Goal: Find contact information: Find contact information

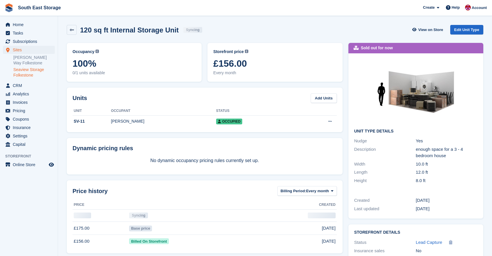
scroll to position [6, 0]
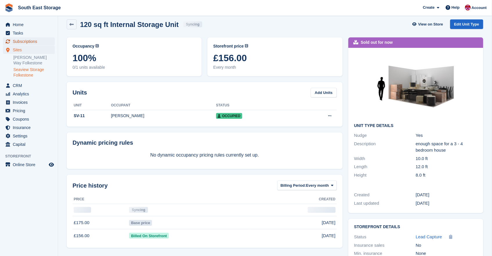
click at [28, 41] on span "Subscriptions" at bounding box center [30, 41] width 35 height 8
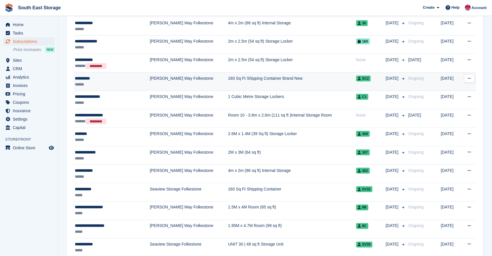
scroll to position [189, 0]
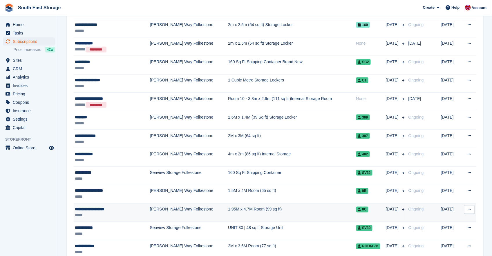
click at [103, 209] on div "**********" at bounding box center [105, 210] width 61 height 6
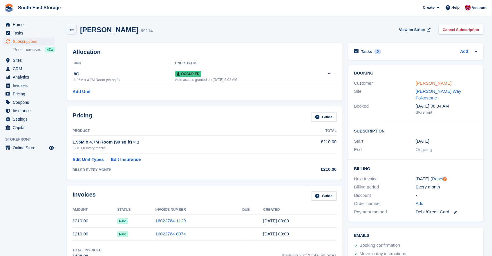
click at [451, 84] on link "[PERSON_NAME]" at bounding box center [434, 83] width 36 height 5
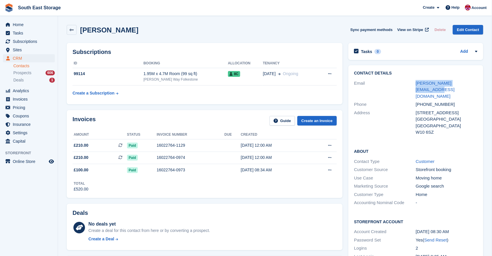
drag, startPoint x: 467, startPoint y: 82, endPoint x: 395, endPoint y: 81, distance: 72.2
click at [395, 81] on div "Email [PERSON_NAME][EMAIL_ADDRESS][DOMAIN_NAME]" at bounding box center [415, 89] width 123 height 21
copy div "[PERSON_NAME][EMAIL_ADDRESS][DOMAIN_NAME]"
click at [473, 86] on div "[PERSON_NAME][EMAIL_ADDRESS][DOMAIN_NAME]" at bounding box center [447, 90] width 62 height 20
drag, startPoint x: 470, startPoint y: 84, endPoint x: 411, endPoint y: 82, distance: 58.9
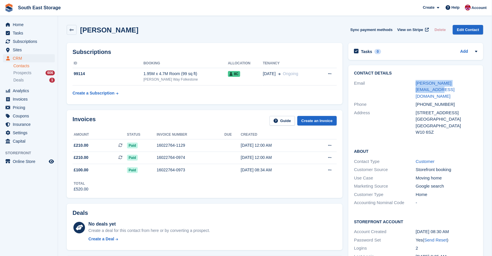
click at [411, 82] on div "Email [PERSON_NAME][EMAIL_ADDRESS][DOMAIN_NAME]" at bounding box center [415, 89] width 123 height 21
copy div "[PERSON_NAME][EMAIL_ADDRESS][DOMAIN_NAME]"
click at [71, 28] on icon at bounding box center [72, 30] width 4 height 4
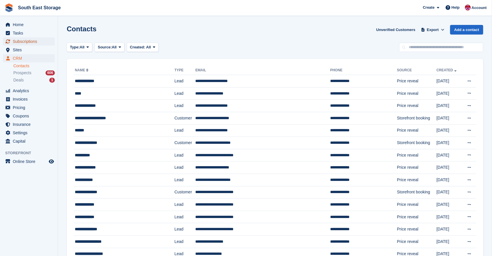
click at [19, 42] on span "Subscriptions" at bounding box center [30, 41] width 35 height 8
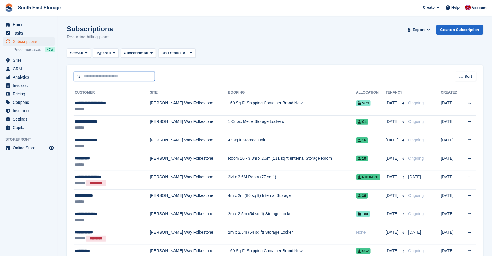
click at [94, 73] on input "text" at bounding box center [114, 77] width 81 height 10
type input "*****"
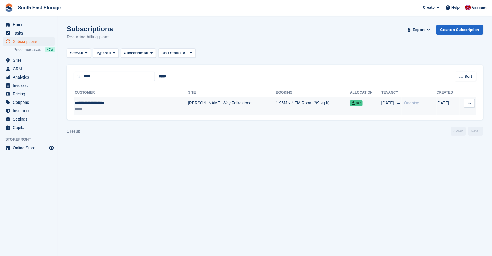
click at [106, 102] on div "**********" at bounding box center [116, 103] width 82 height 6
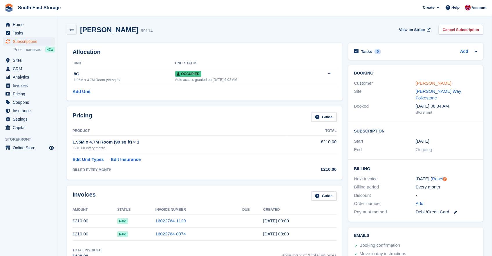
click at [429, 84] on link "[PERSON_NAME]" at bounding box center [434, 83] width 36 height 5
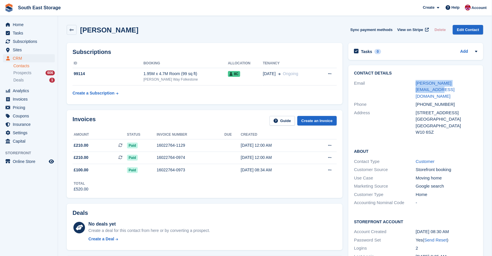
drag, startPoint x: 471, startPoint y: 84, endPoint x: 413, endPoint y: 82, distance: 58.1
click at [413, 82] on div "Email [PERSON_NAME][EMAIL_ADDRESS][DOMAIN_NAME]" at bounding box center [415, 89] width 123 height 21
copy div "[PERSON_NAME][EMAIL_ADDRESS][DOMAIN_NAME]"
click at [471, 86] on div "[PERSON_NAME][EMAIL_ADDRESS][DOMAIN_NAME]" at bounding box center [447, 90] width 62 height 20
drag, startPoint x: 470, startPoint y: 84, endPoint x: 415, endPoint y: 82, distance: 55.2
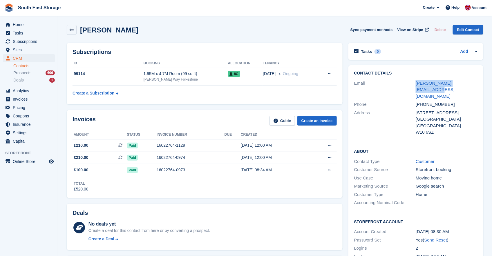
click at [415, 82] on div "Email [PERSON_NAME][EMAIL_ADDRESS][DOMAIN_NAME]" at bounding box center [415, 89] width 123 height 21
copy div "[PERSON_NAME][EMAIL_ADDRESS][DOMAIN_NAME]"
